Goal: Task Accomplishment & Management: Use online tool/utility

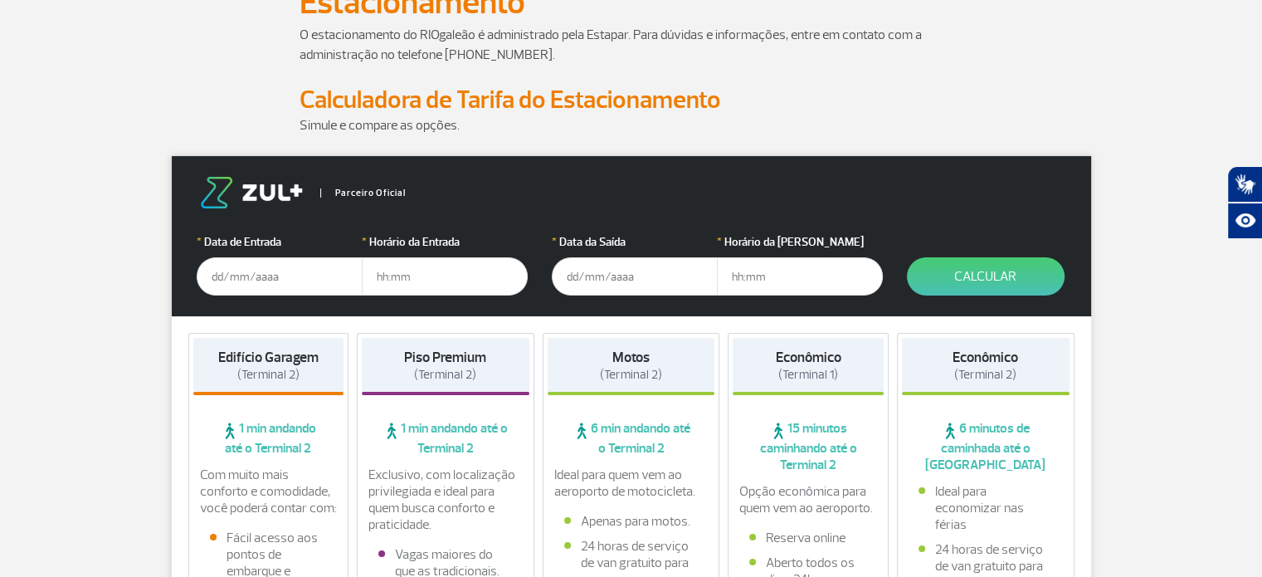
scroll to position [166, 0]
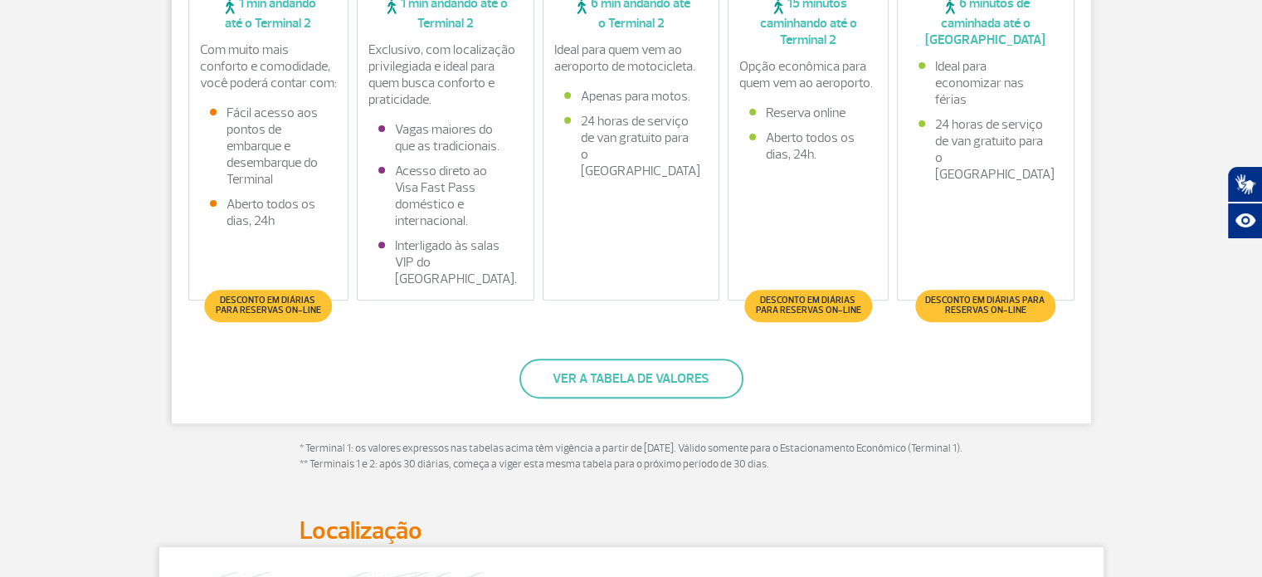
scroll to position [581, 0]
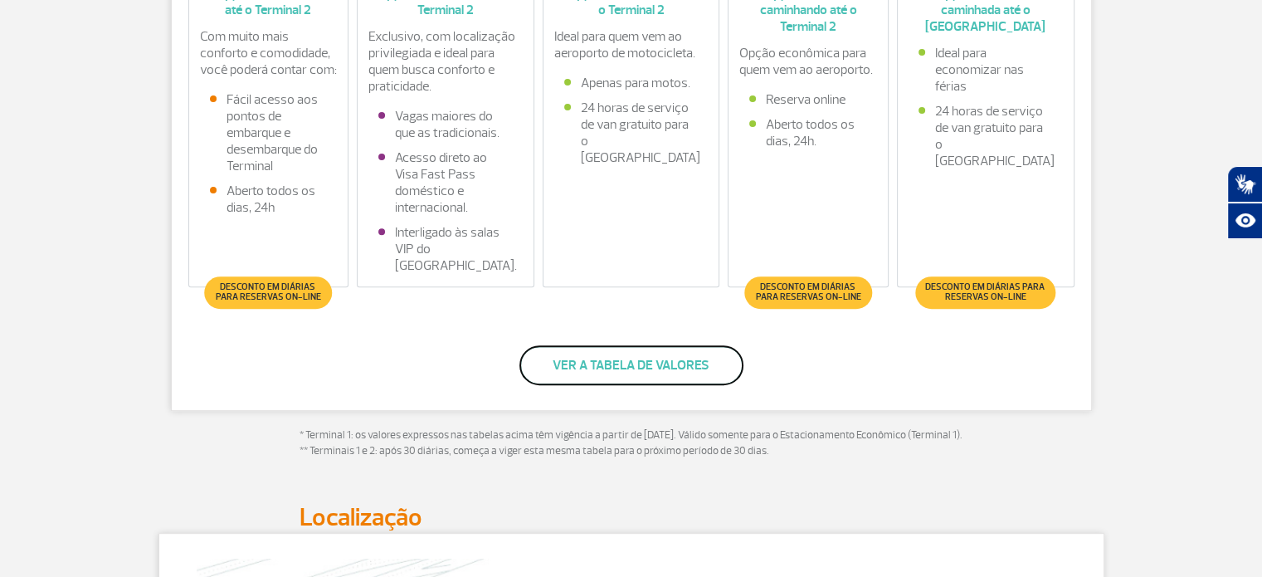
click at [628, 372] on button "Ver a tabela de valores" at bounding box center [632, 365] width 224 height 40
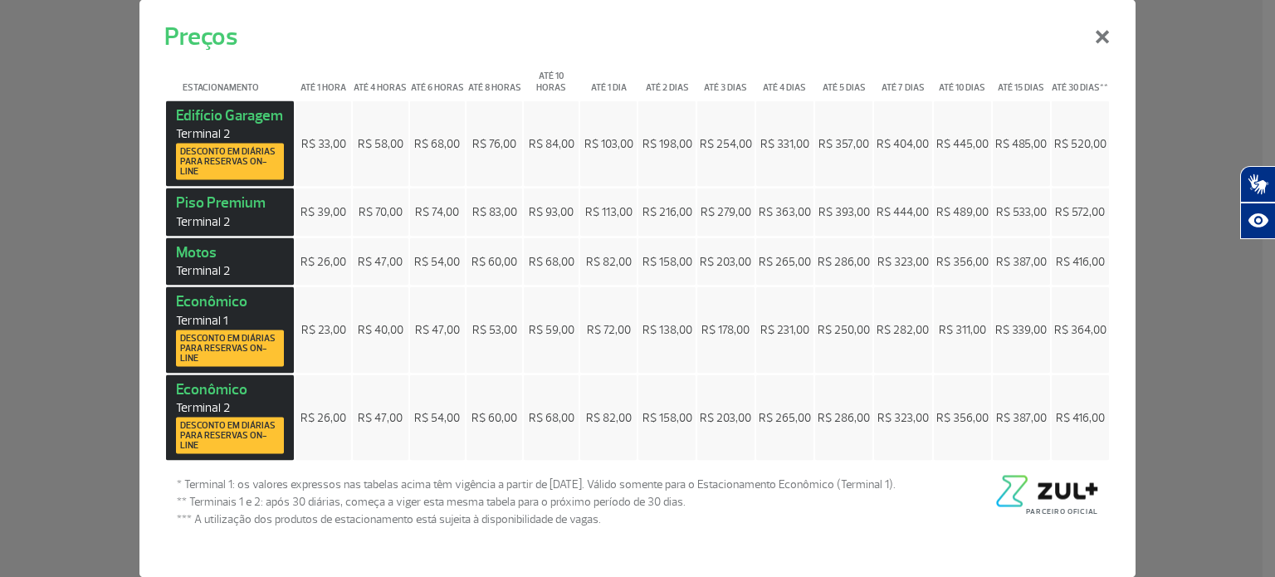
click at [837, 412] on span "R$ 286,00" at bounding box center [844, 417] width 52 height 14
click at [1099, 54] on button "×" at bounding box center [1102, 34] width 43 height 60
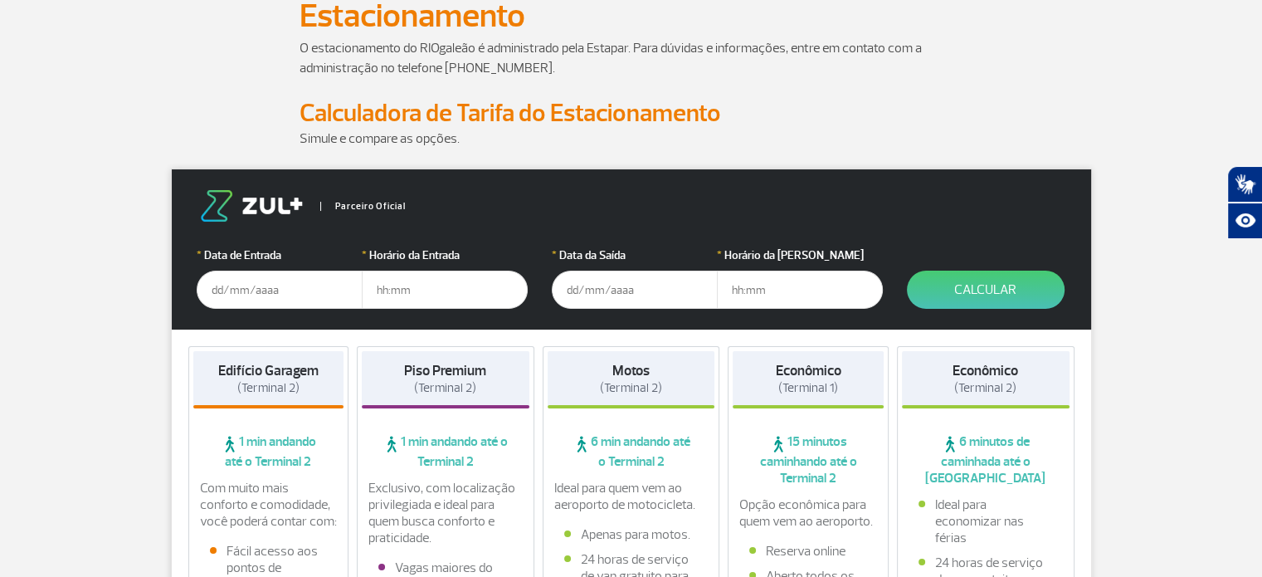
scroll to position [166, 0]
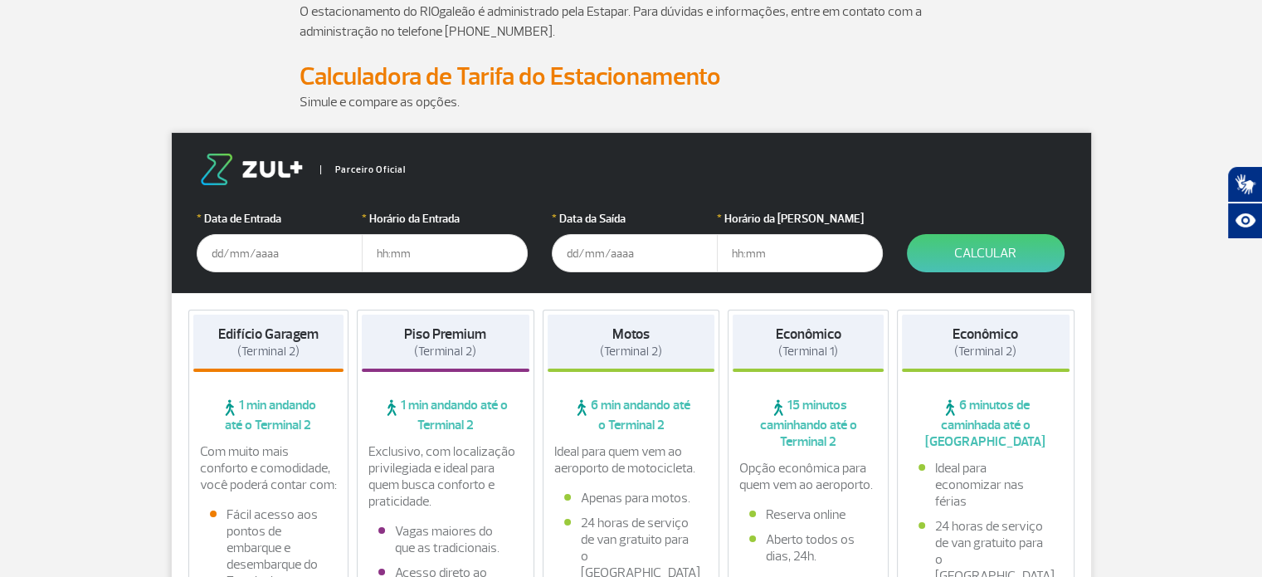
click at [246, 251] on input "text" at bounding box center [280, 253] width 166 height 38
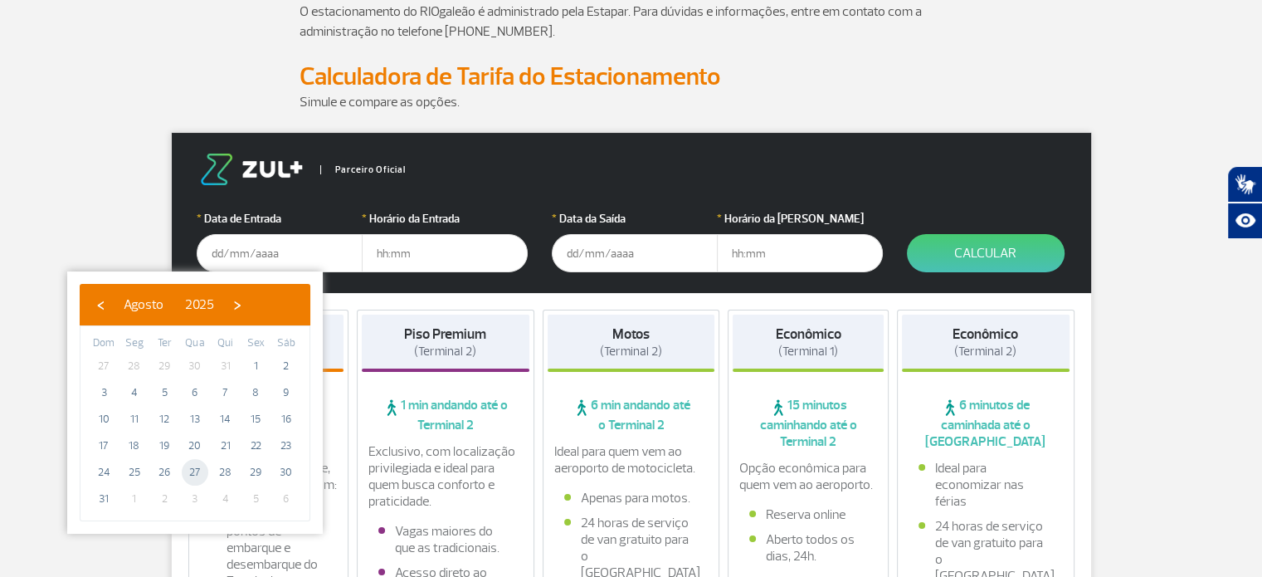
click at [187, 469] on span "27" at bounding box center [195, 472] width 27 height 27
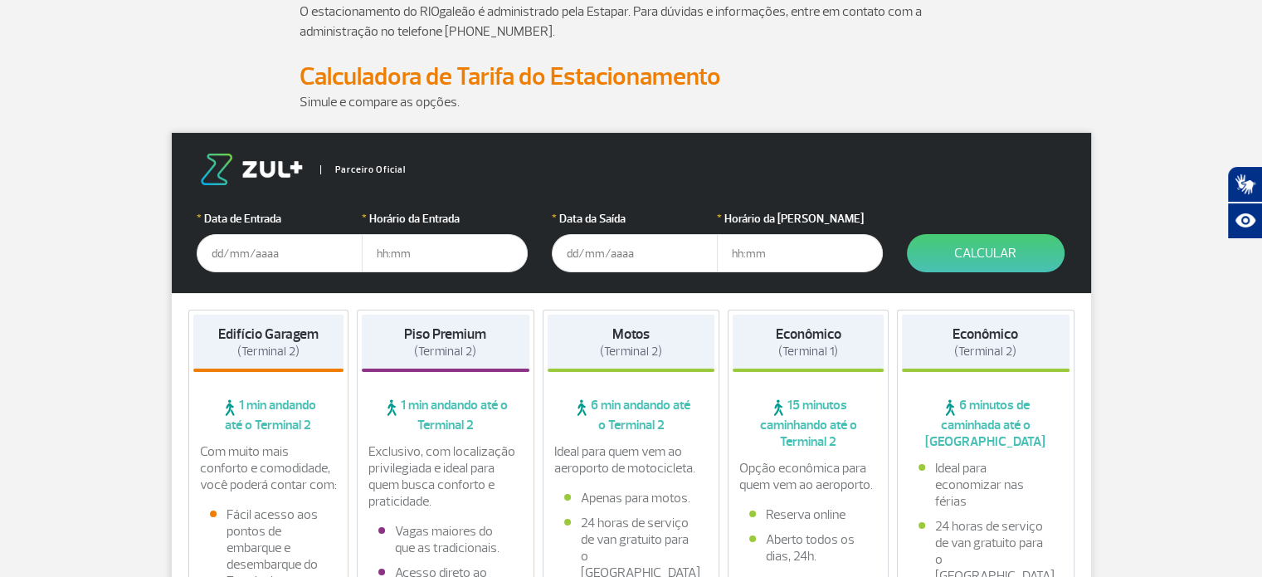
type input "[DATE]"
click at [408, 254] on input "text" at bounding box center [445, 253] width 166 height 38
type input "15:00"
click at [603, 252] on input "text" at bounding box center [635, 253] width 166 height 38
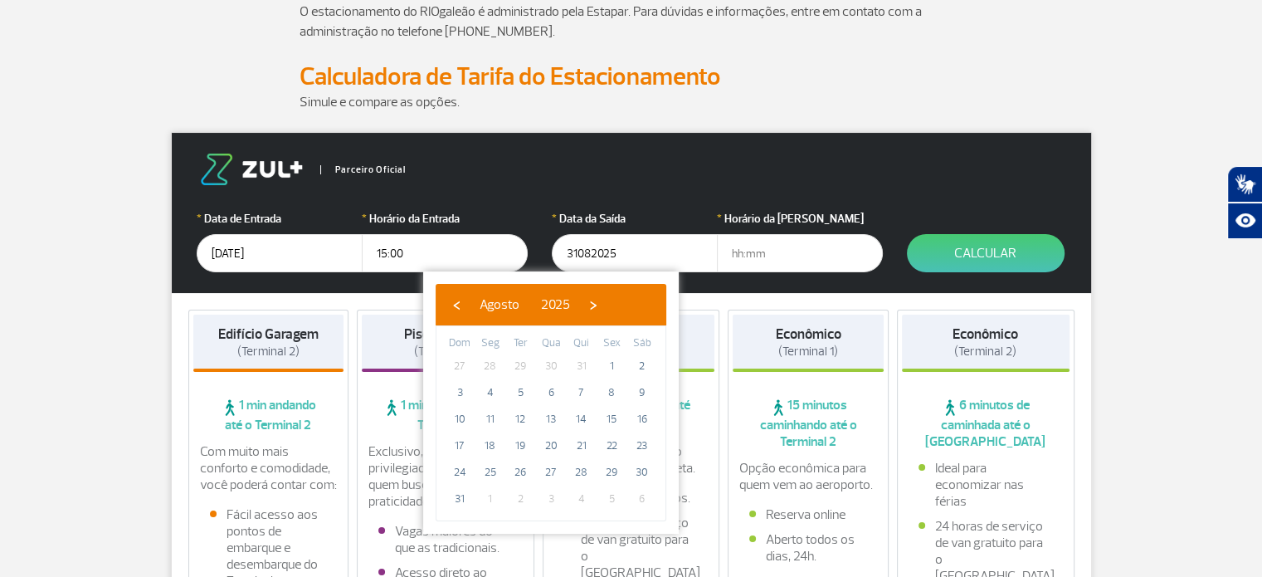
type input "[DATE]"
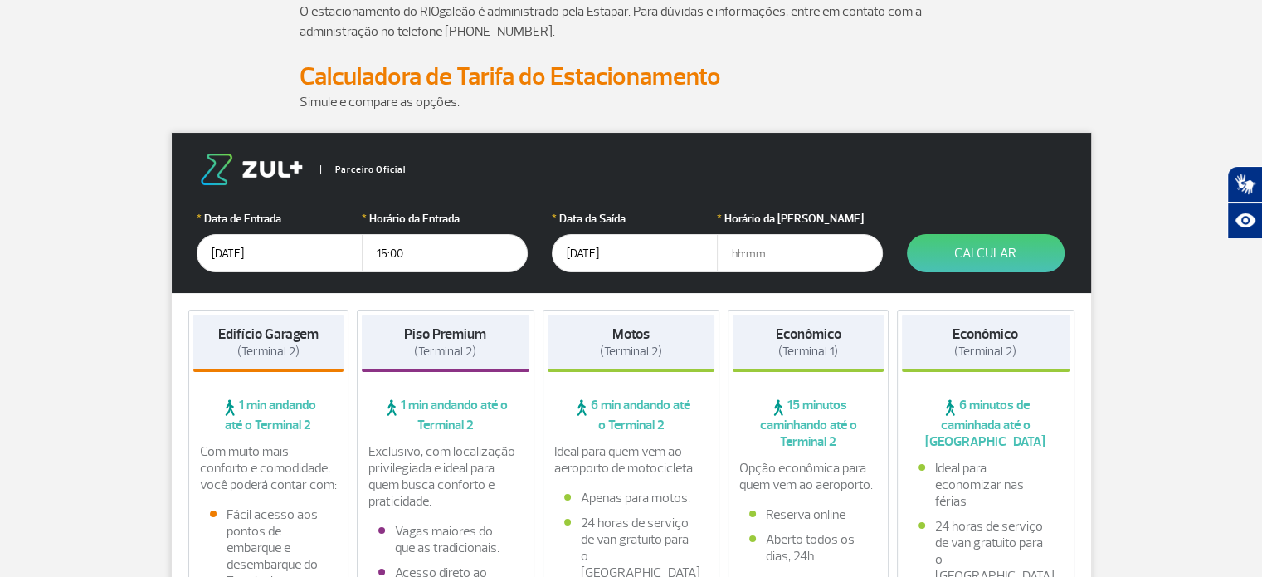
click at [781, 258] on input "text" at bounding box center [800, 253] width 166 height 38
type input "23:30"
click at [1016, 250] on button "Calcular" at bounding box center [986, 253] width 158 height 38
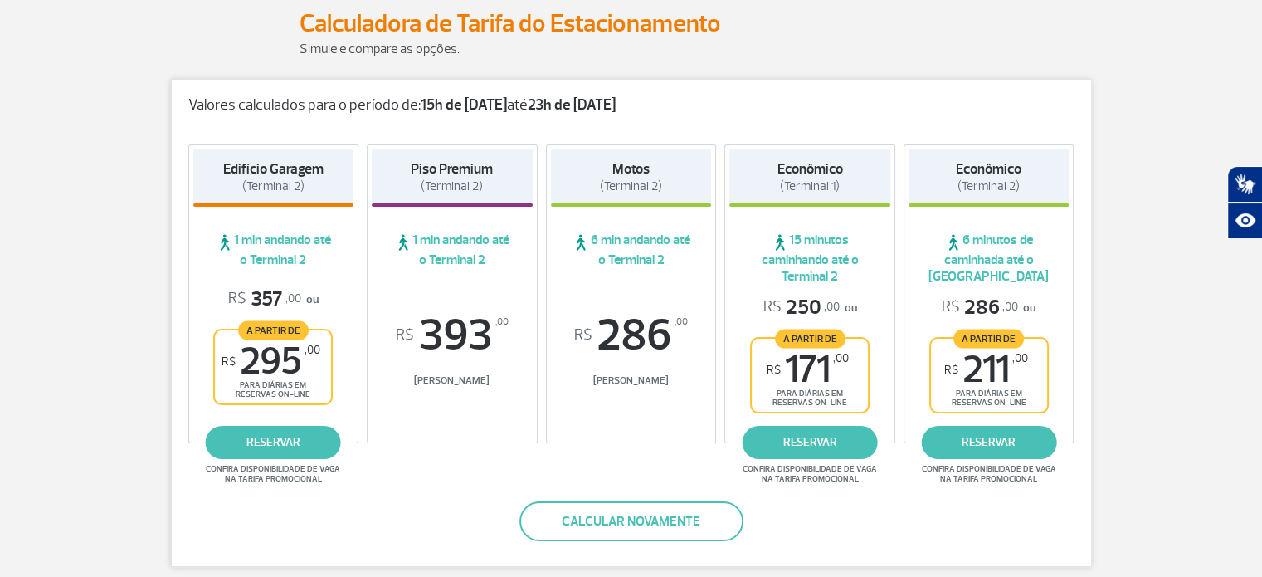
scroll to position [249, 0]
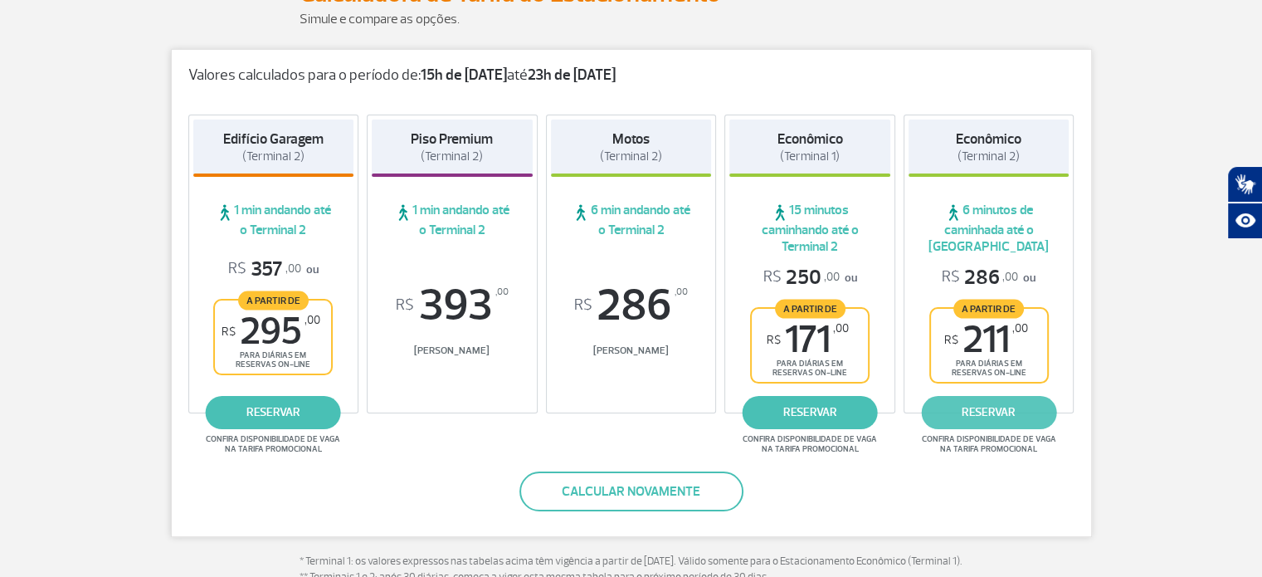
click at [993, 415] on link "reservar" at bounding box center [988, 412] width 135 height 33
